Goal: Communication & Community: Participate in discussion

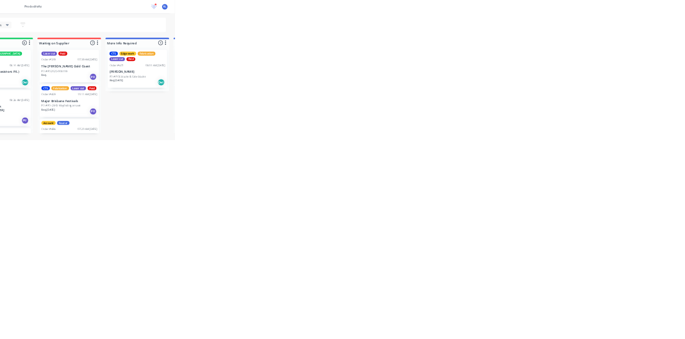
scroll to position [86, 0]
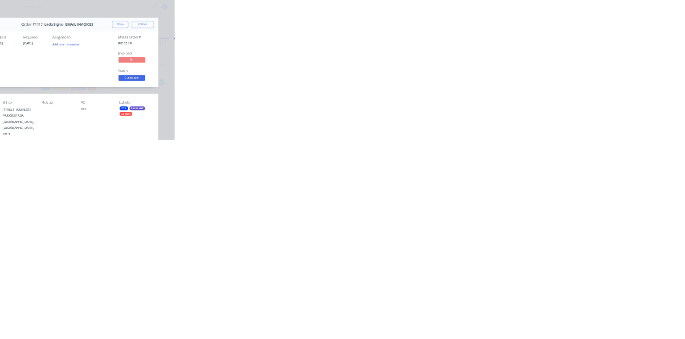
click at [142, 98] on button "Collaborate" at bounding box center [91, 93] width 102 height 27
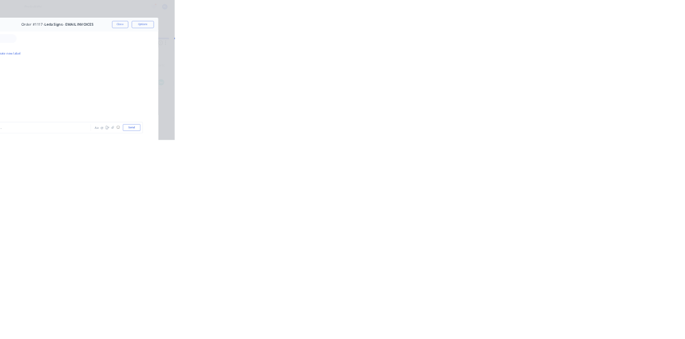
click at [482, 315] on div at bounding box center [344, 309] width 275 height 11
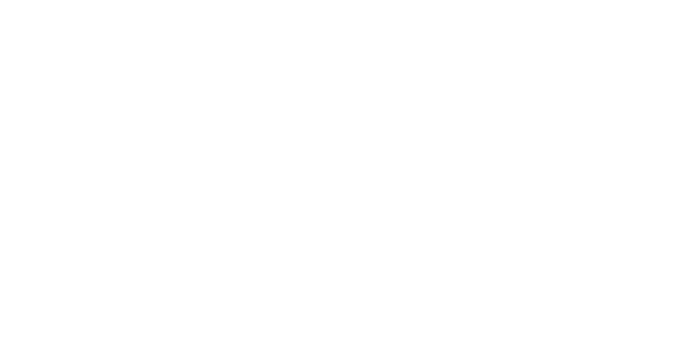
click at [602, 317] on button "Send" at bounding box center [581, 309] width 42 height 16
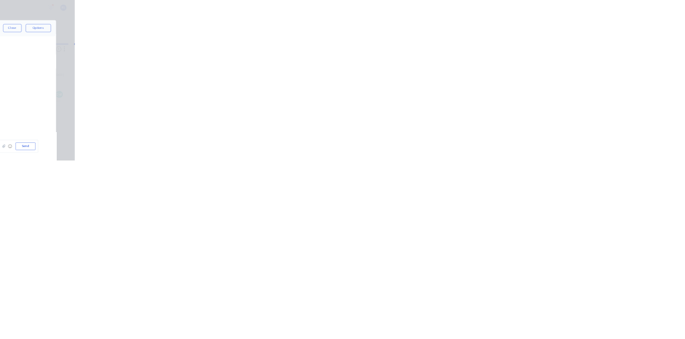
click at [573, 62] on button "Close" at bounding box center [553, 59] width 39 height 17
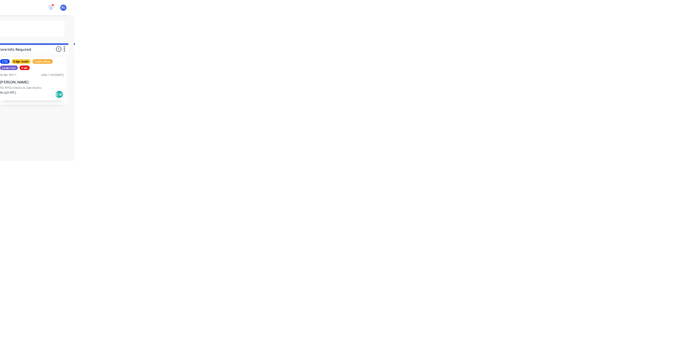
scroll to position [2, 0]
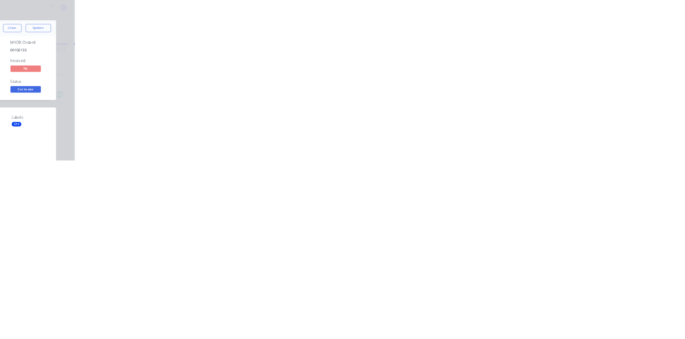
click at [142, 81] on button "Collaborate" at bounding box center [91, 93] width 102 height 27
click at [482, 315] on div at bounding box center [344, 309] width 275 height 11
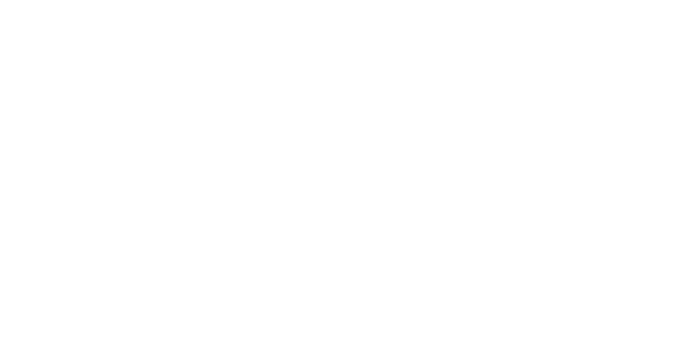
click at [602, 317] on button "Send" at bounding box center [581, 309] width 42 height 16
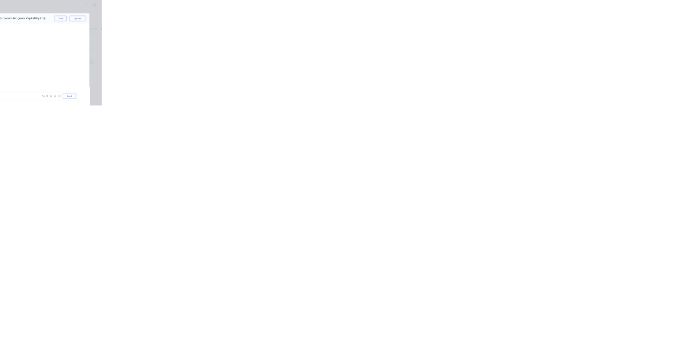
scroll to position [0, 0]
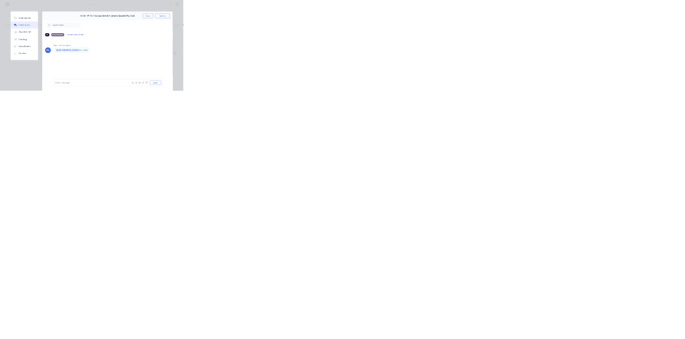
click at [573, 59] on button "Close" at bounding box center [553, 59] width 39 height 17
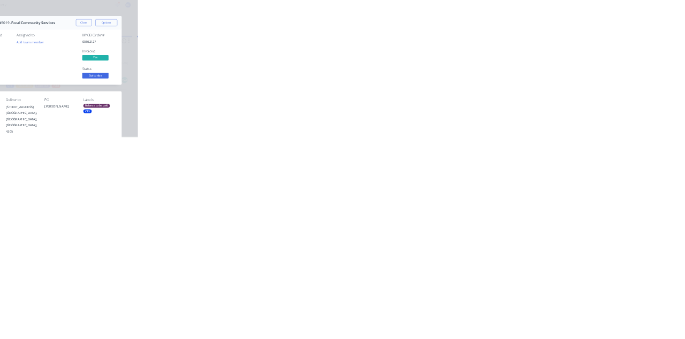
click at [573, 59] on button "Close" at bounding box center [553, 59] width 39 height 17
